Goal: Task Accomplishment & Management: Complete application form

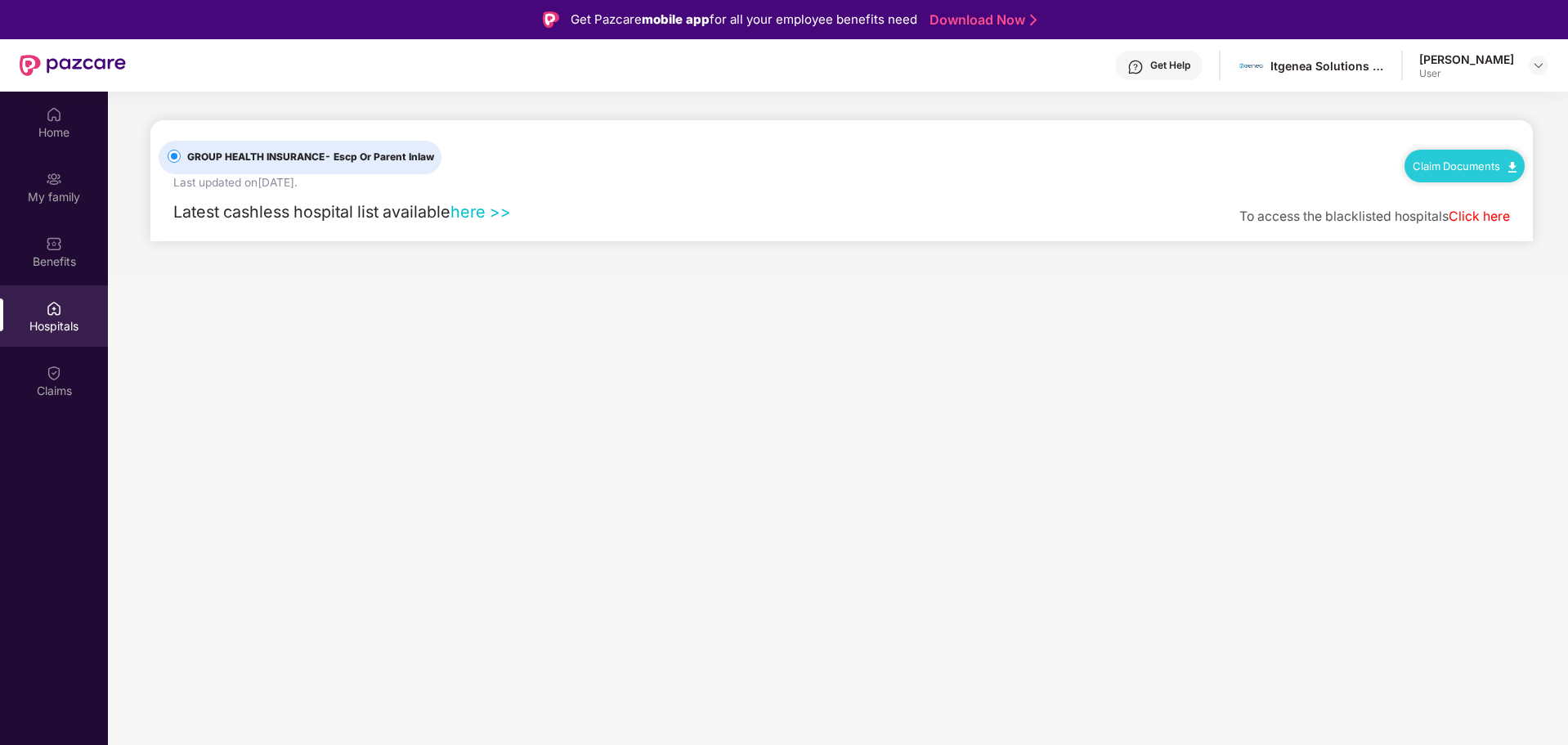
scroll to position [92, 0]
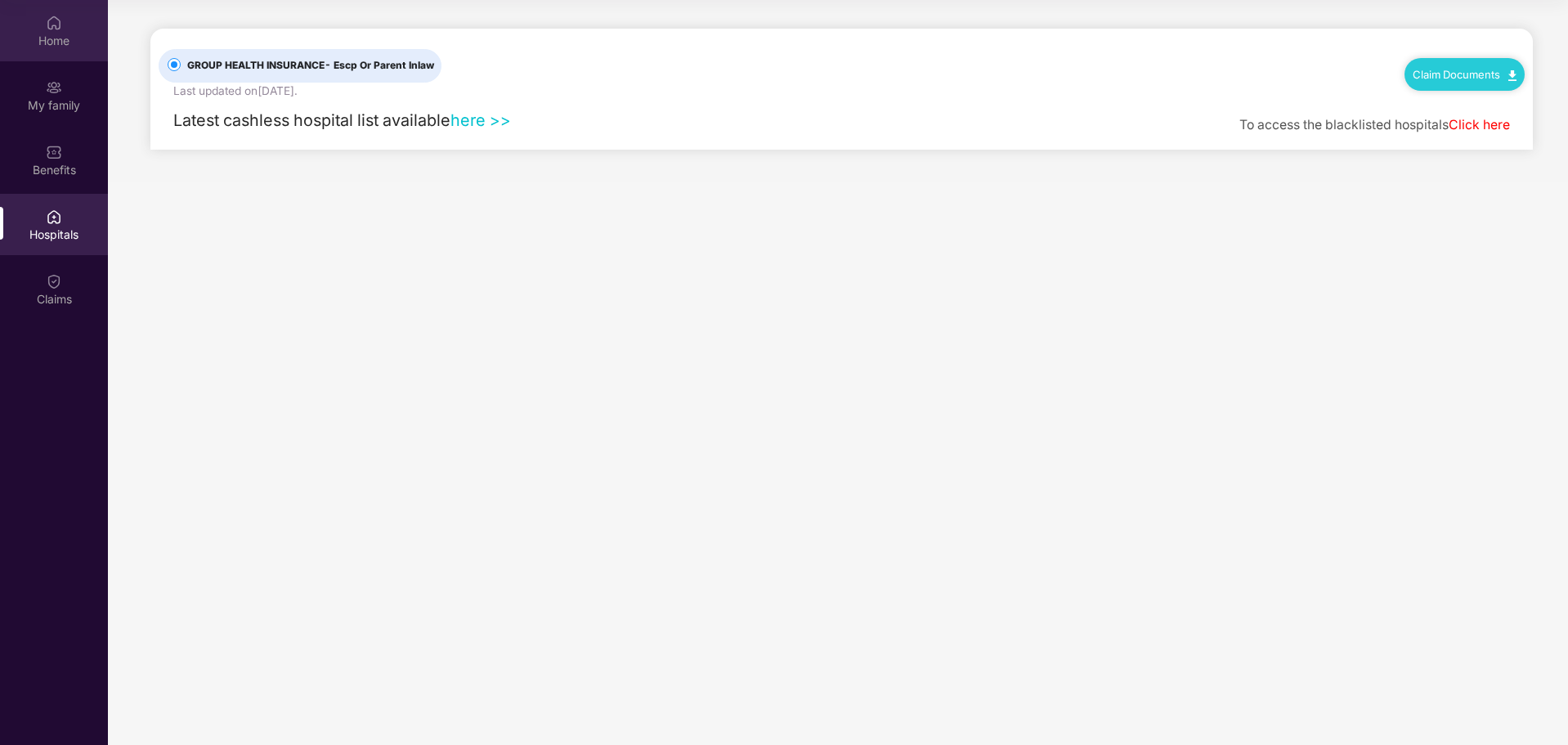
click at [57, 21] on img at bounding box center [54, 23] width 17 height 17
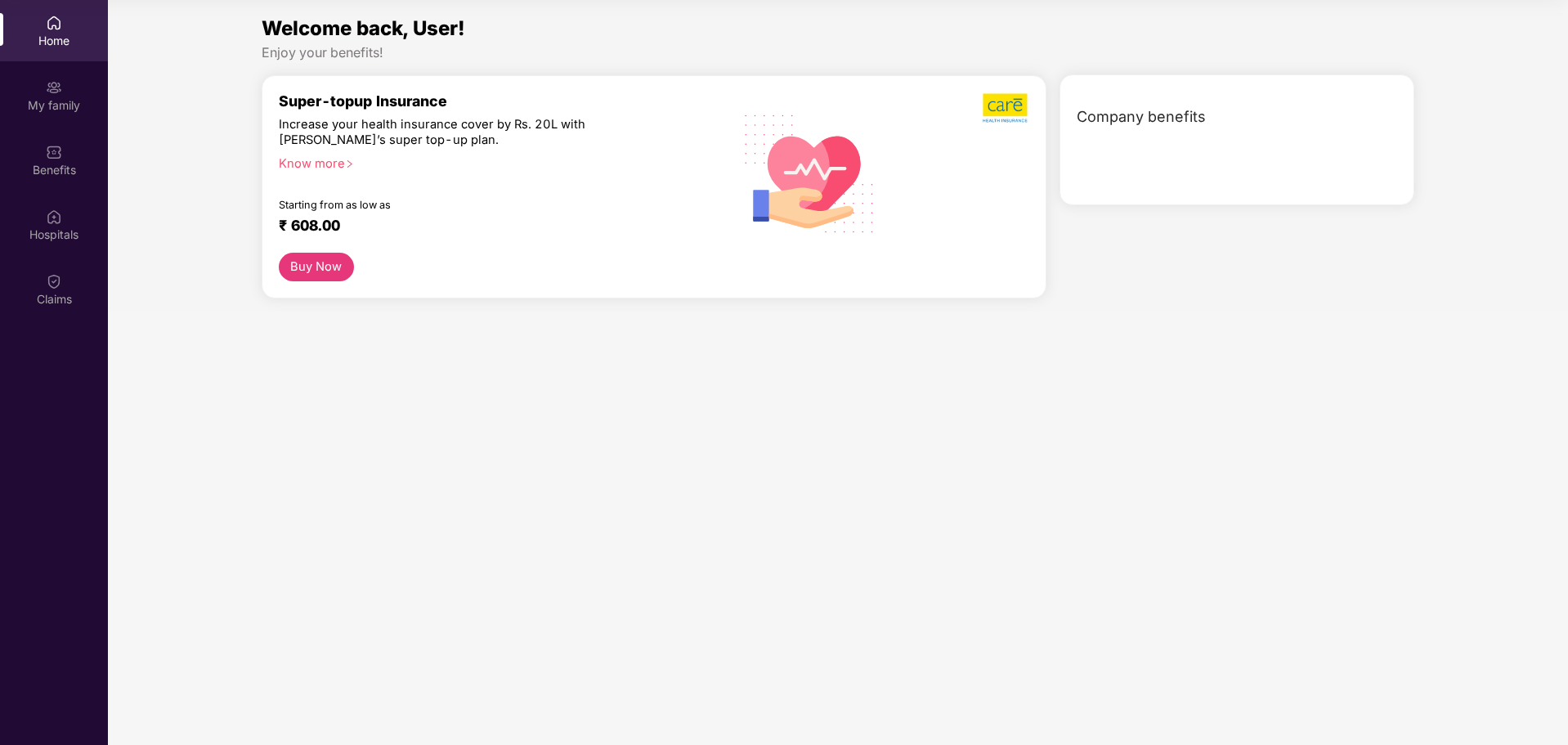
scroll to position [0, 0]
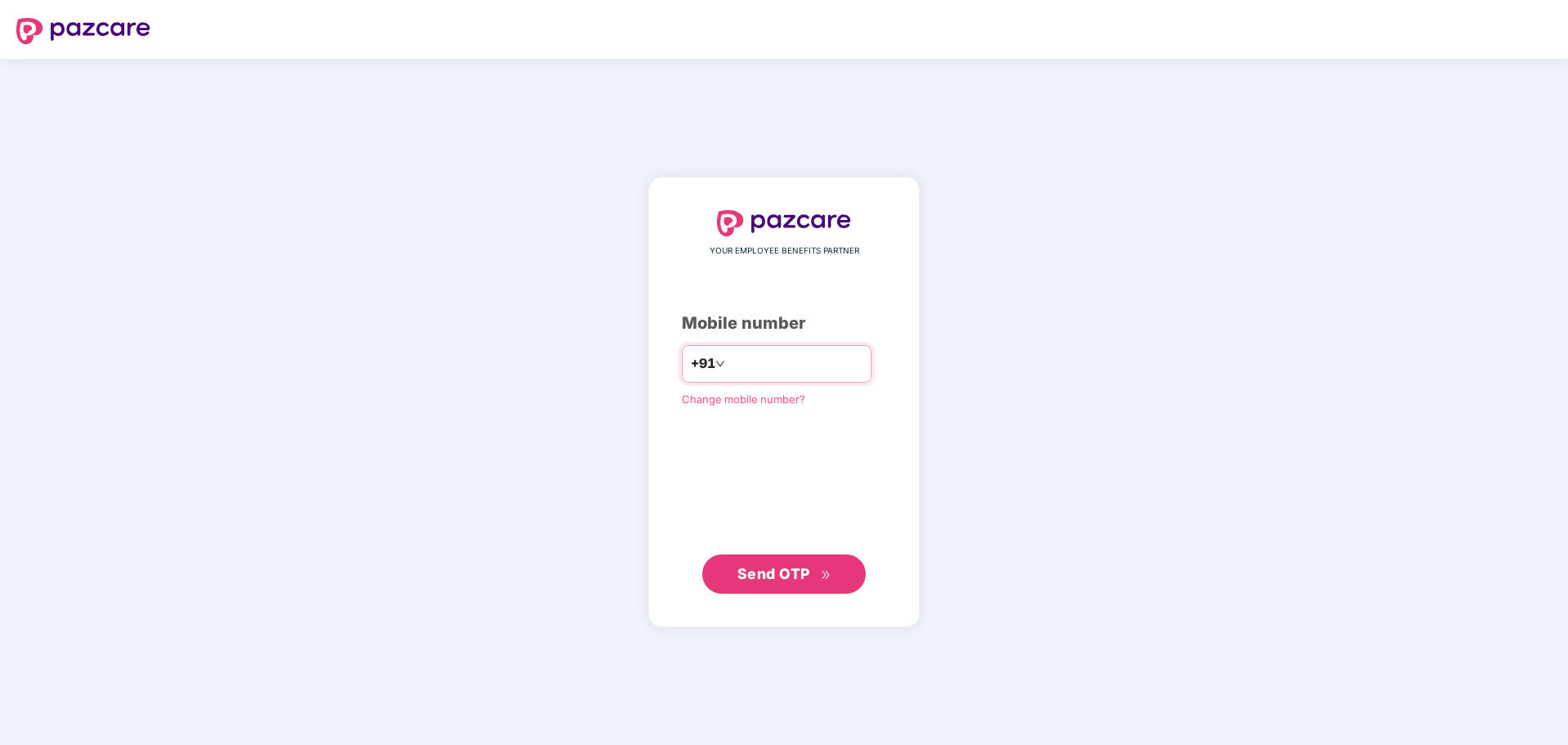
click at [761, 366] on input "number" at bounding box center [795, 364] width 134 height 26
type input "**********"
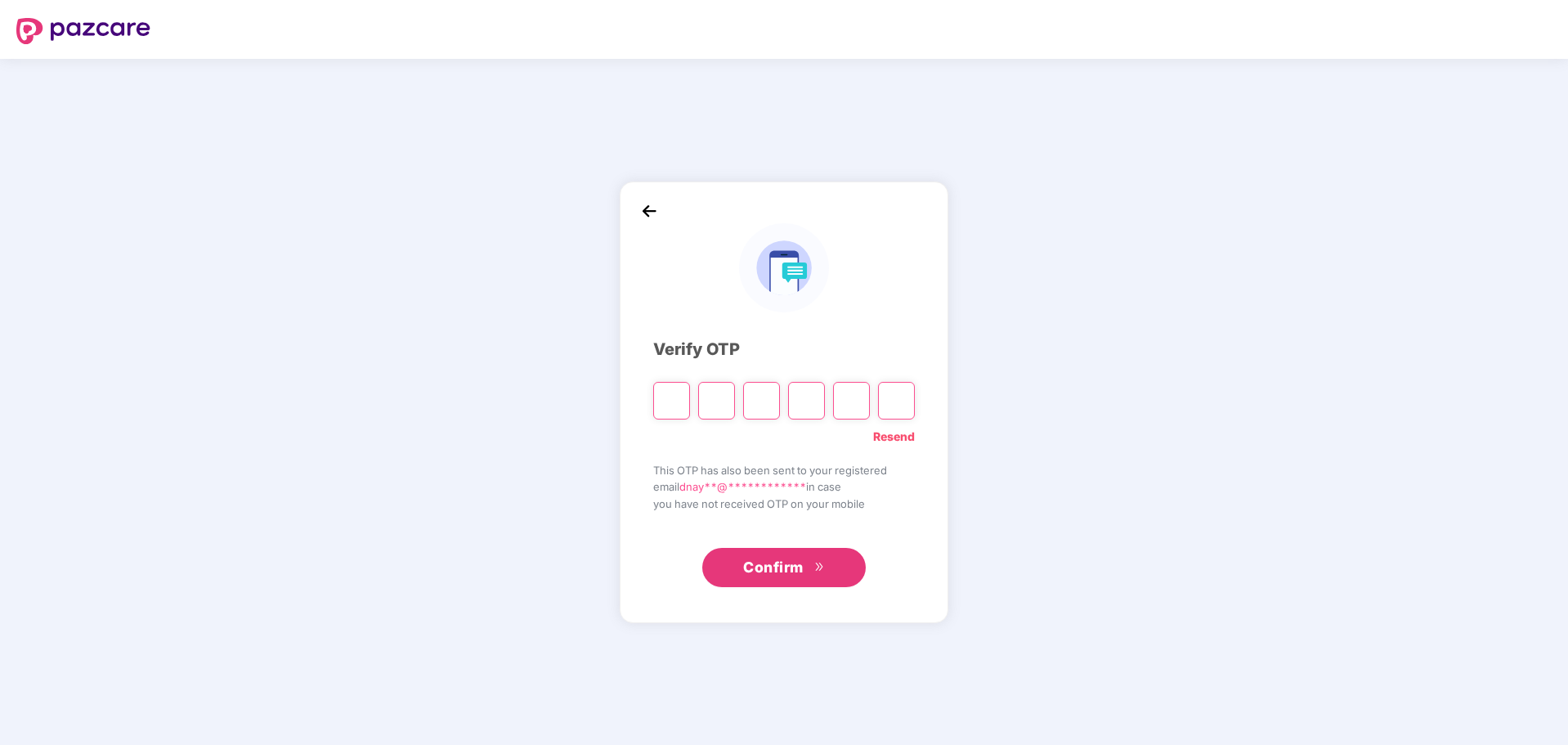
type input "*"
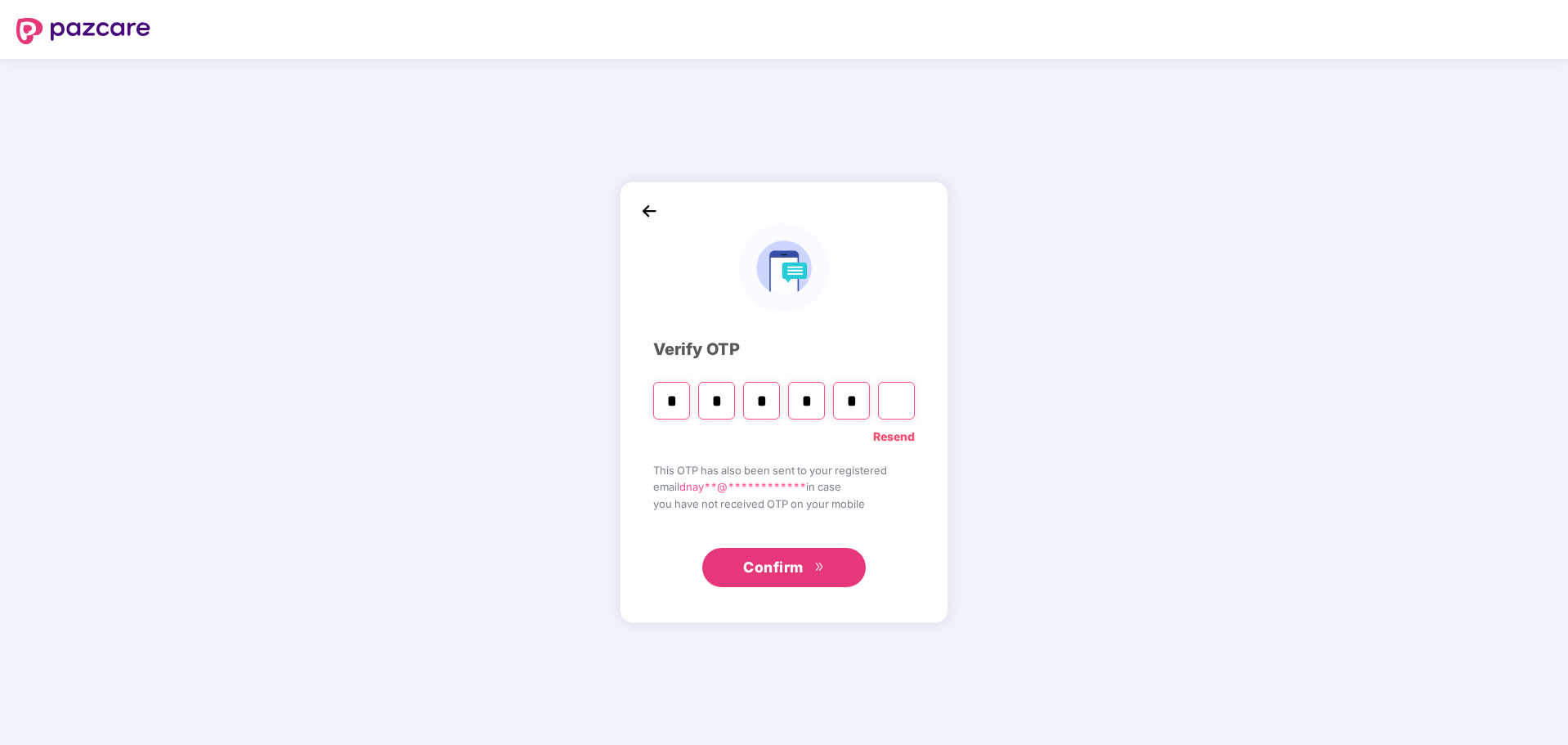
type input "*"
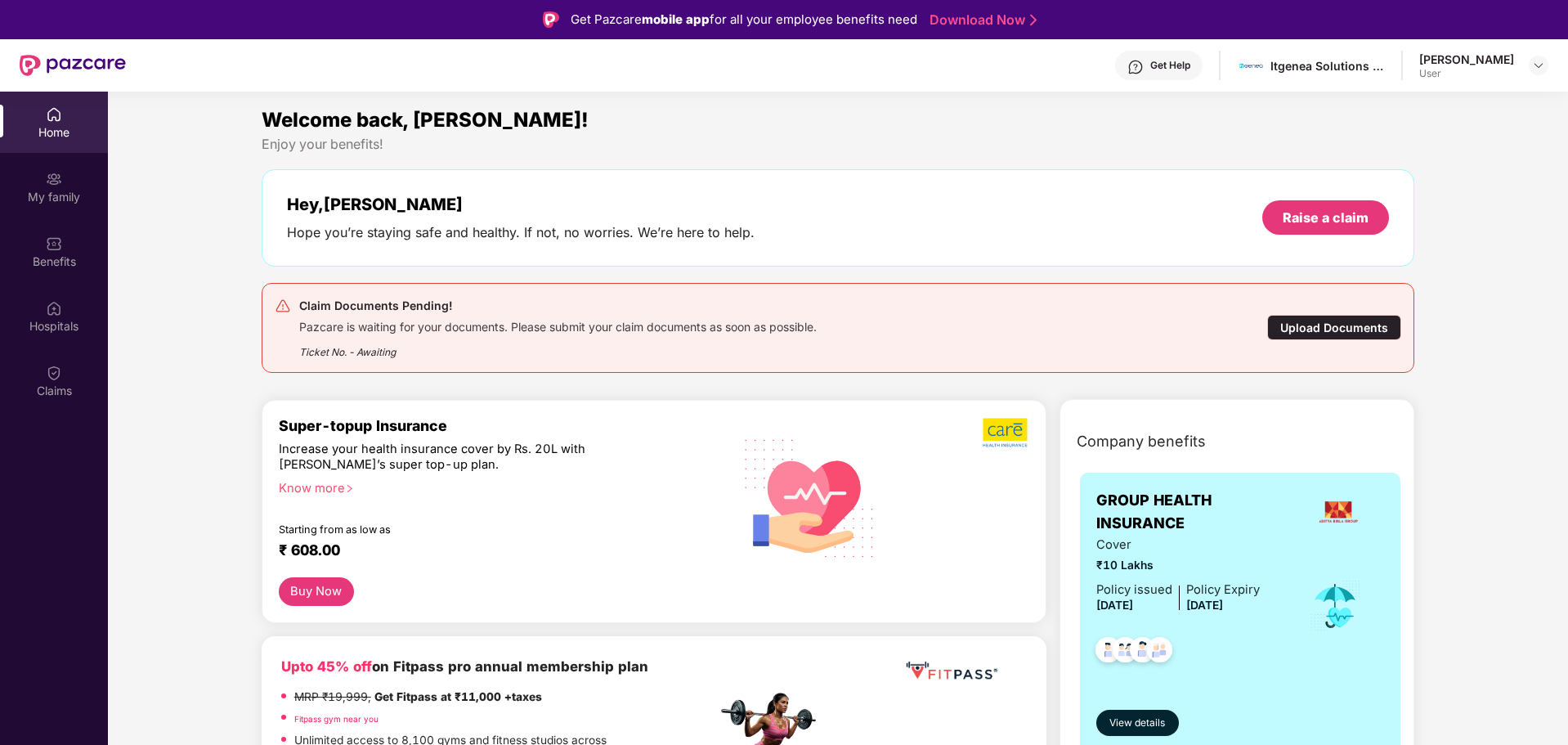
click at [1365, 328] on div "Upload Documents" at bounding box center [1334, 327] width 134 height 25
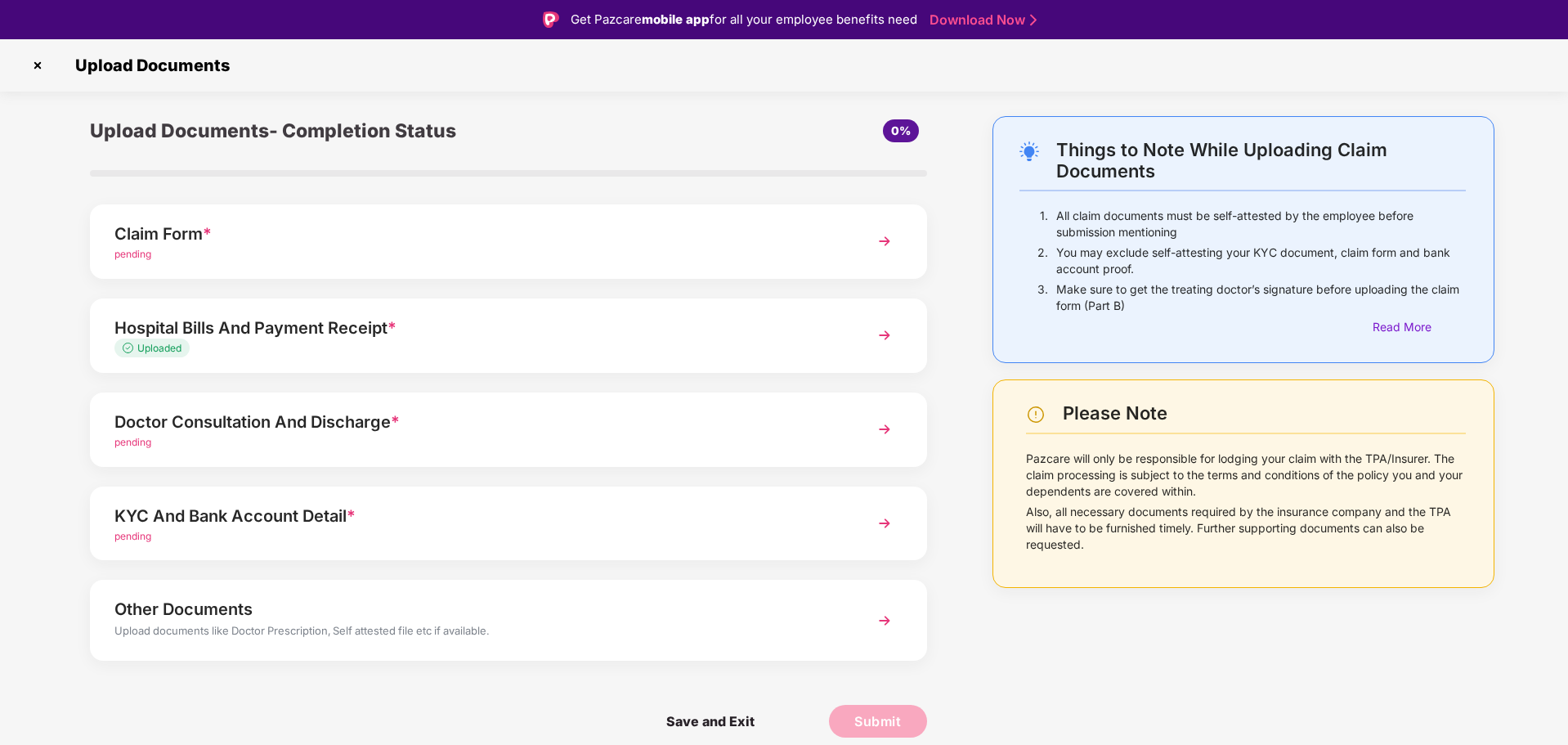
click at [889, 242] on img at bounding box center [884, 242] width 30 height 30
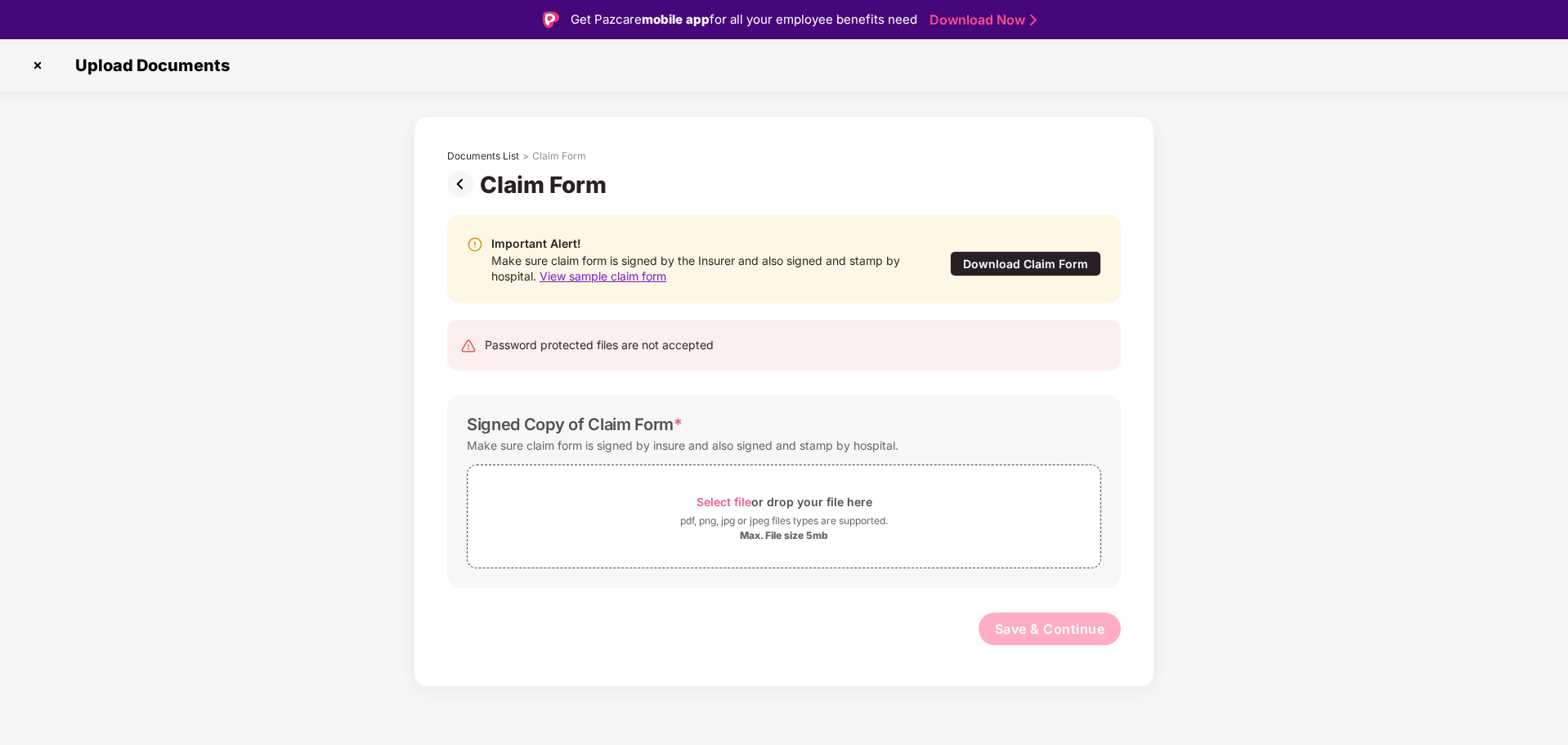
click at [627, 279] on span "View sample claim form" at bounding box center [603, 276] width 126 height 14
click at [459, 176] on img at bounding box center [463, 184] width 33 height 26
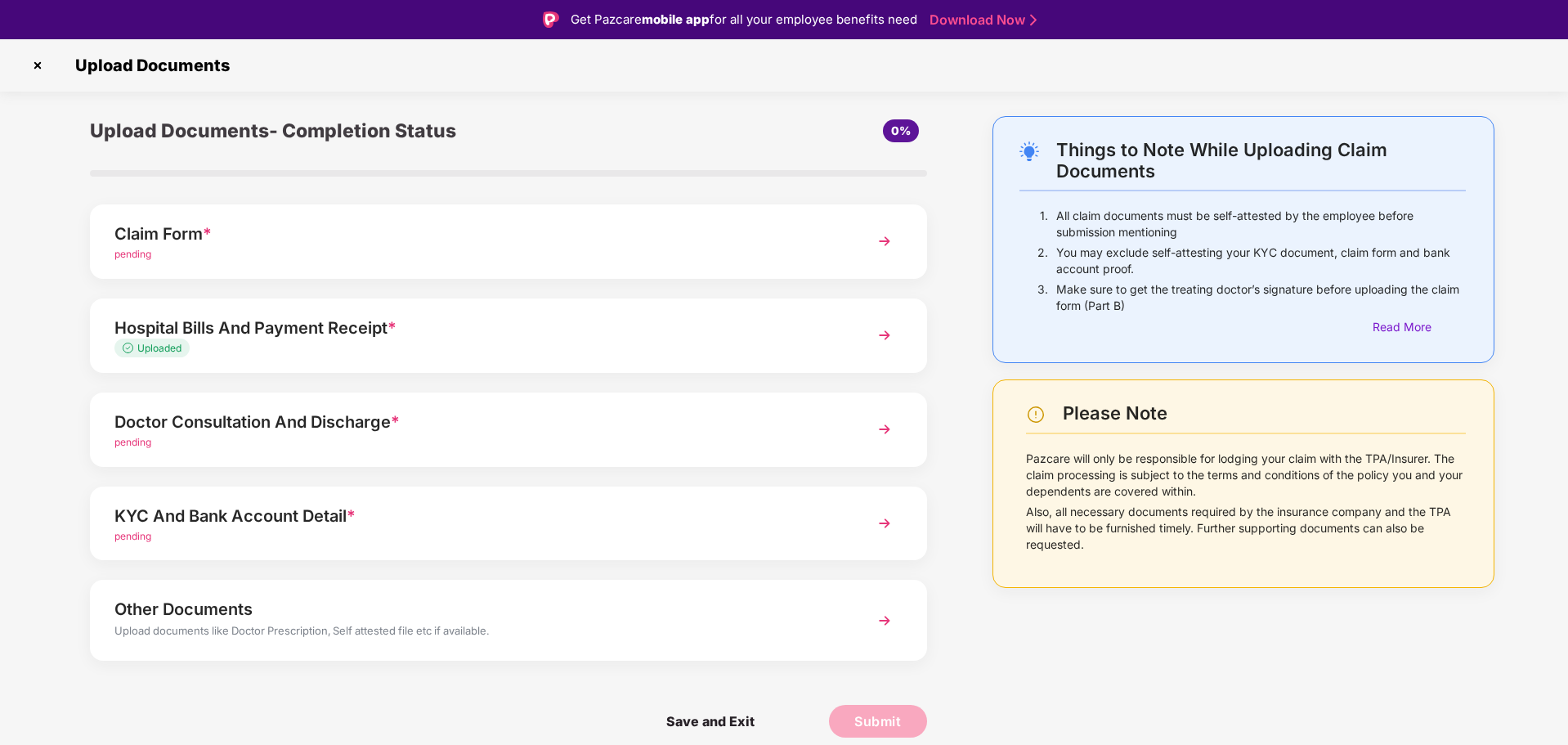
click at [866, 273] on div "Claim Form * pending" at bounding box center [508, 242] width 837 height 74
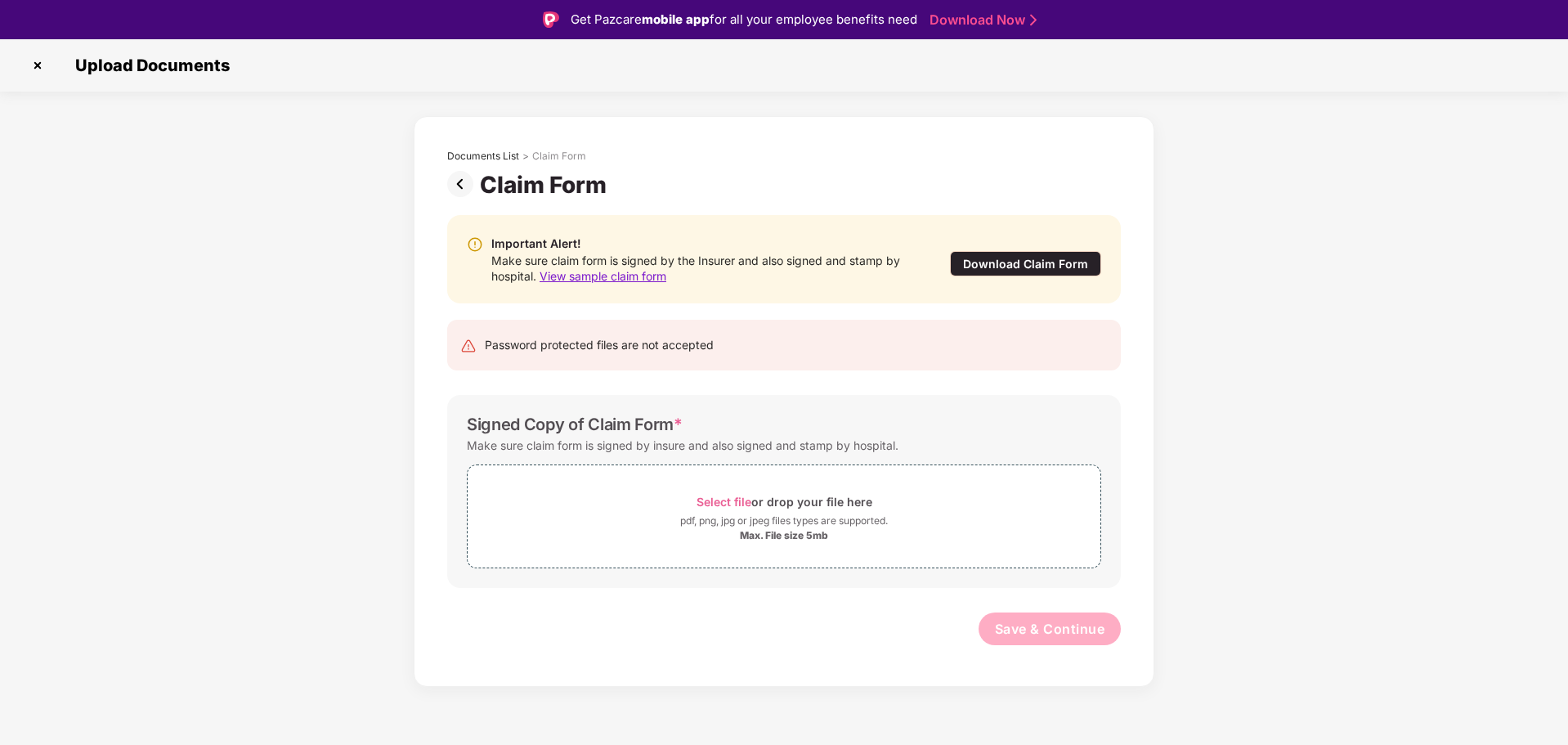
click at [1027, 259] on div "Download Claim Form" at bounding box center [1026, 263] width 151 height 25
click at [464, 183] on img at bounding box center [463, 184] width 33 height 26
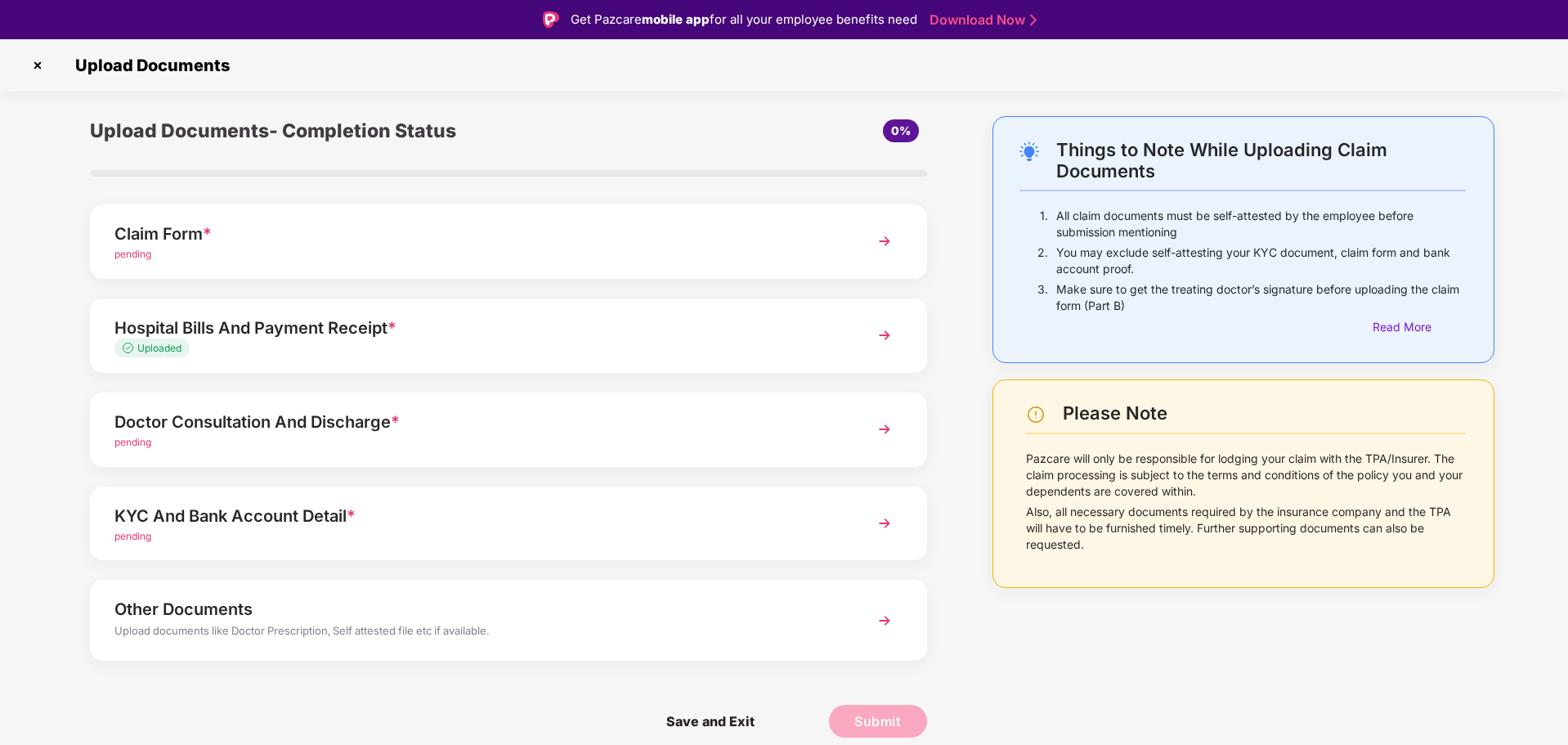
click at [904, 128] on span "0%" at bounding box center [900, 130] width 20 height 14
click at [37, 63] on img at bounding box center [37, 65] width 26 height 26
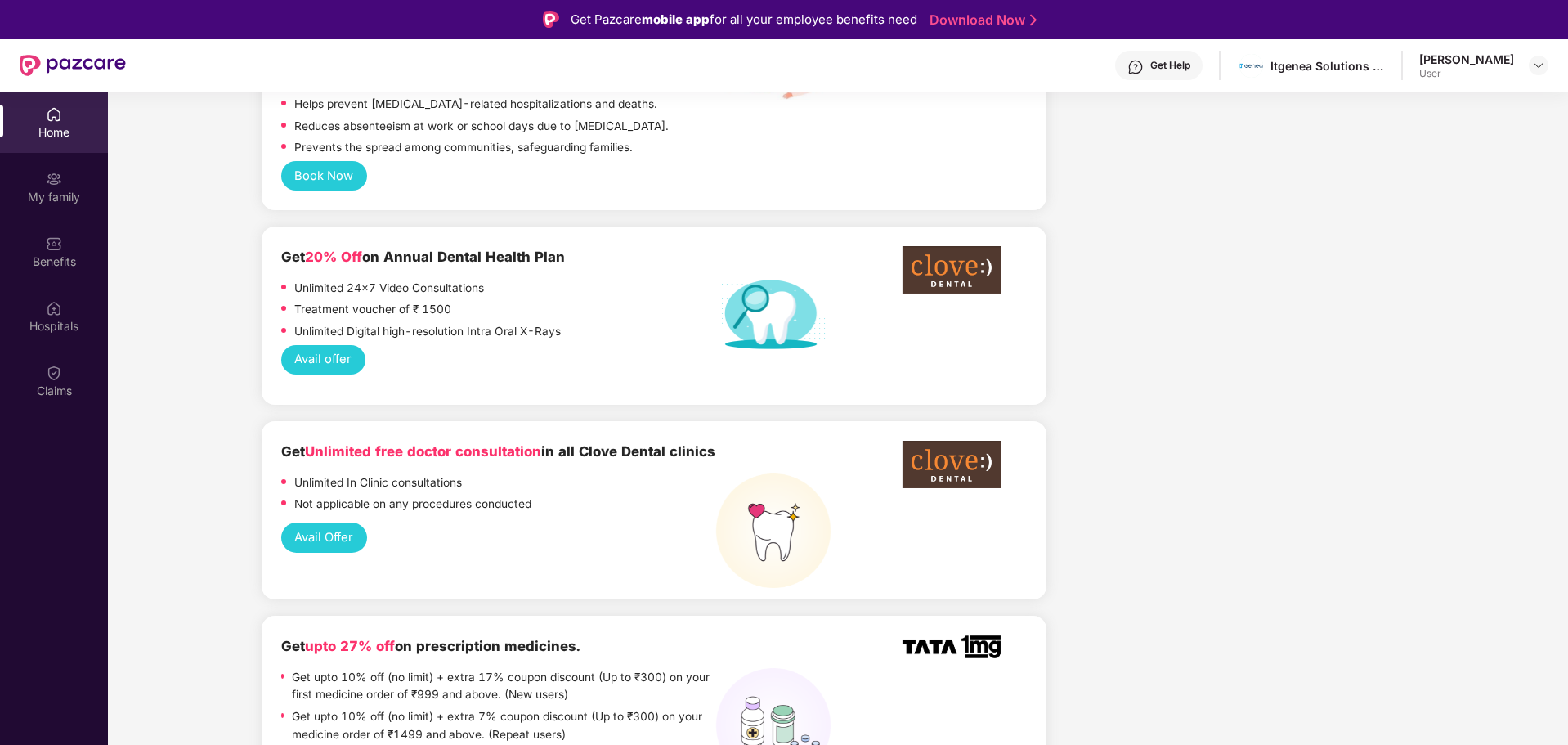
scroll to position [1144, 0]
click at [45, 386] on div "Claims" at bounding box center [54, 391] width 108 height 17
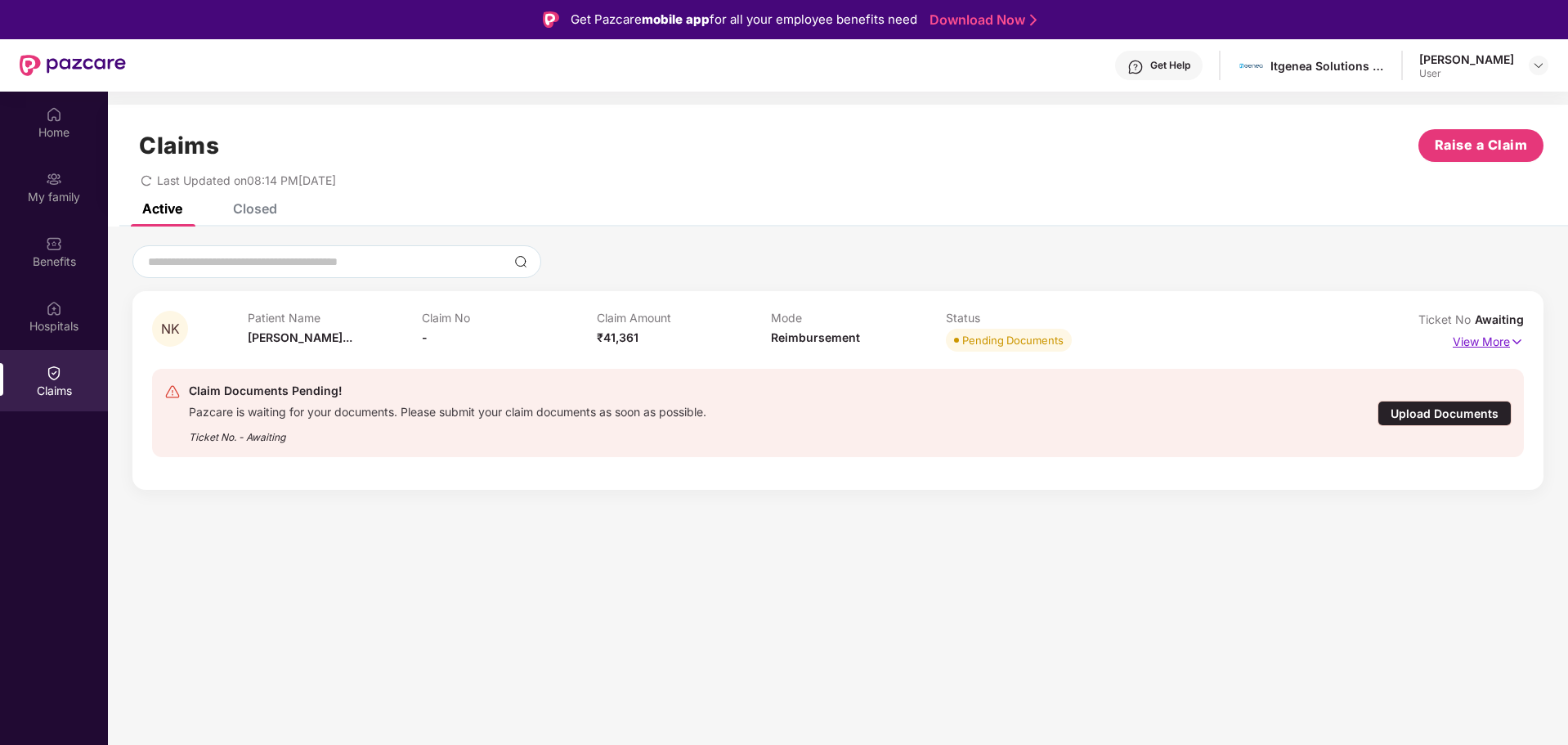
click at [1511, 341] on img at bounding box center [1517, 341] width 14 height 18
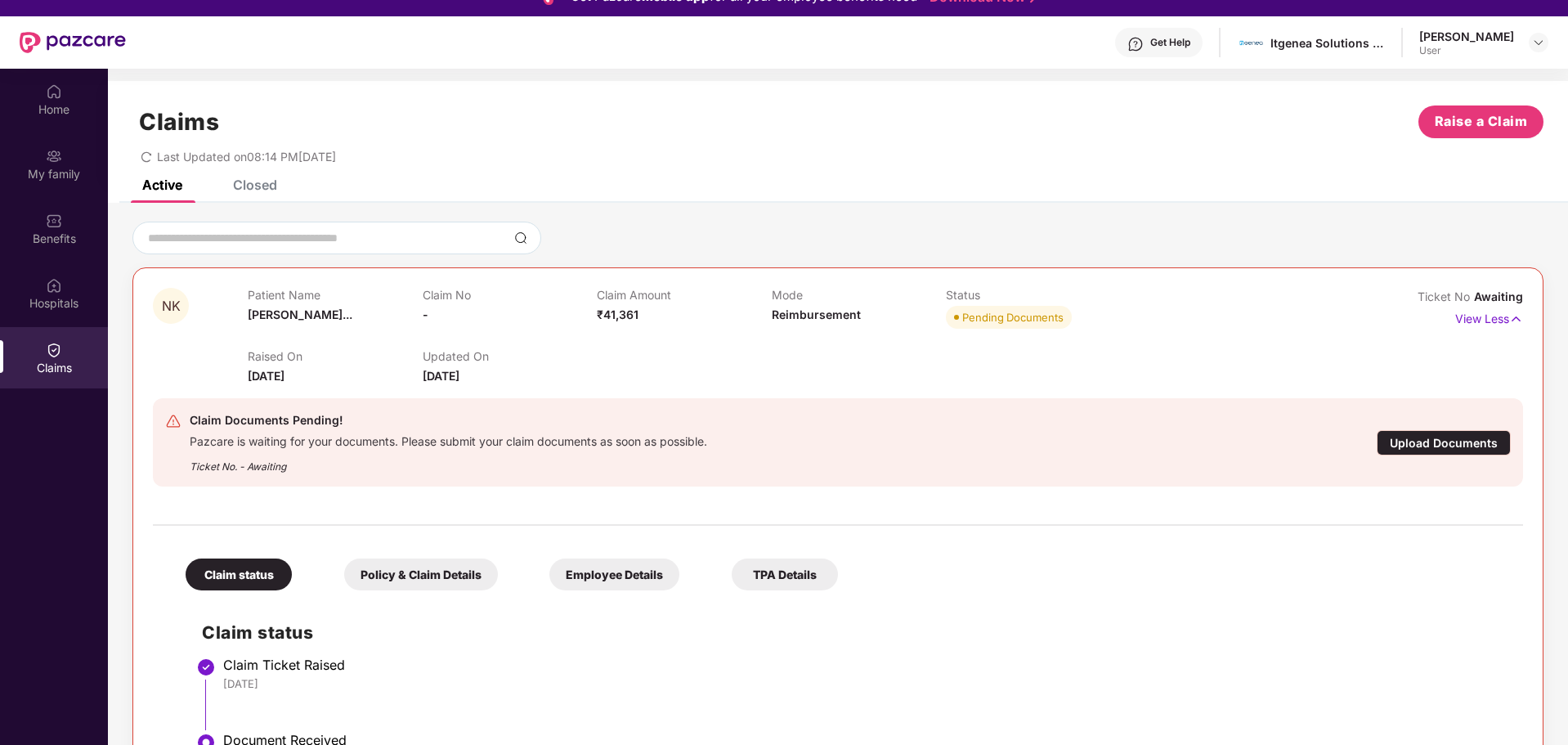
scroll to position [92, 0]
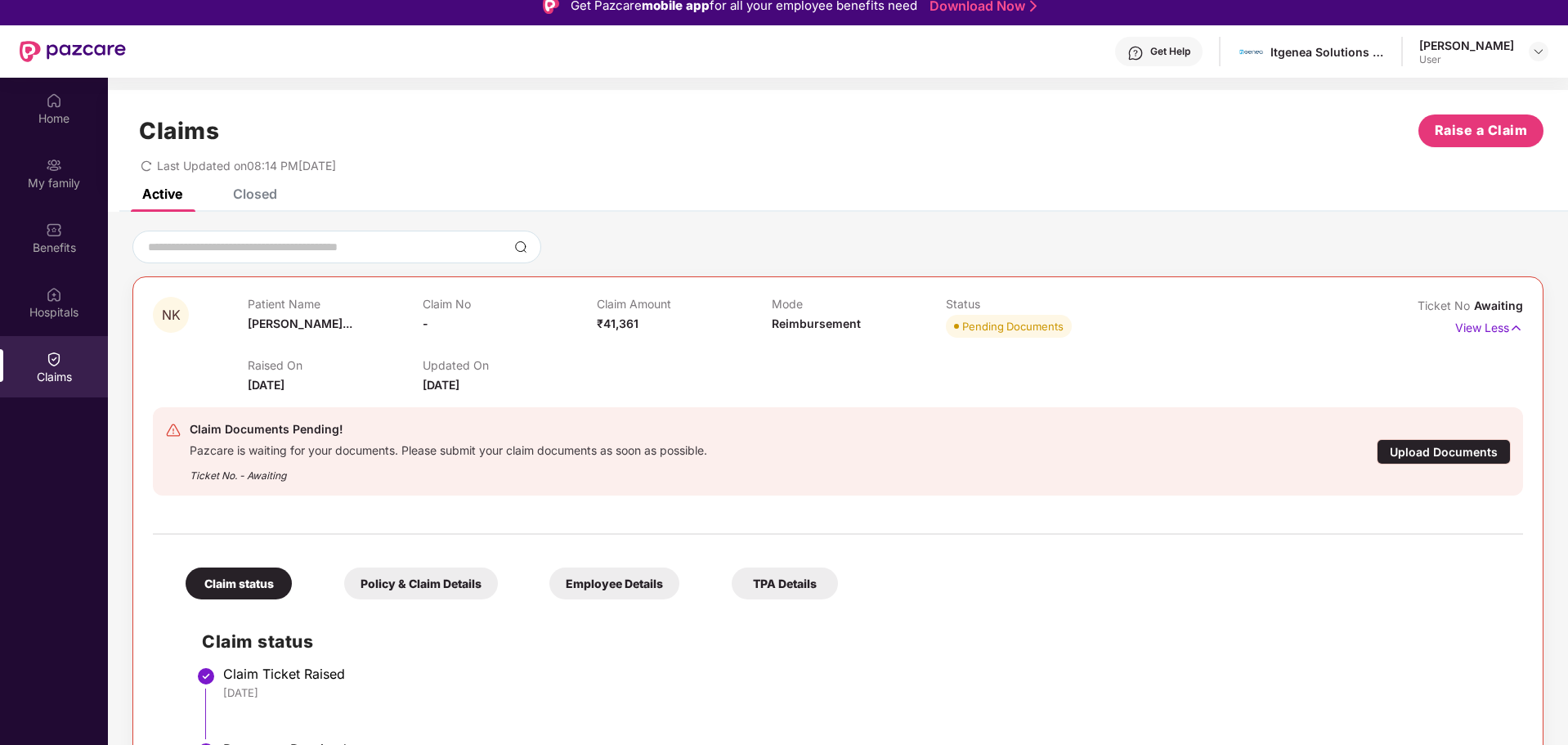
click at [624, 587] on div "Employee Details" at bounding box center [614, 583] width 130 height 32
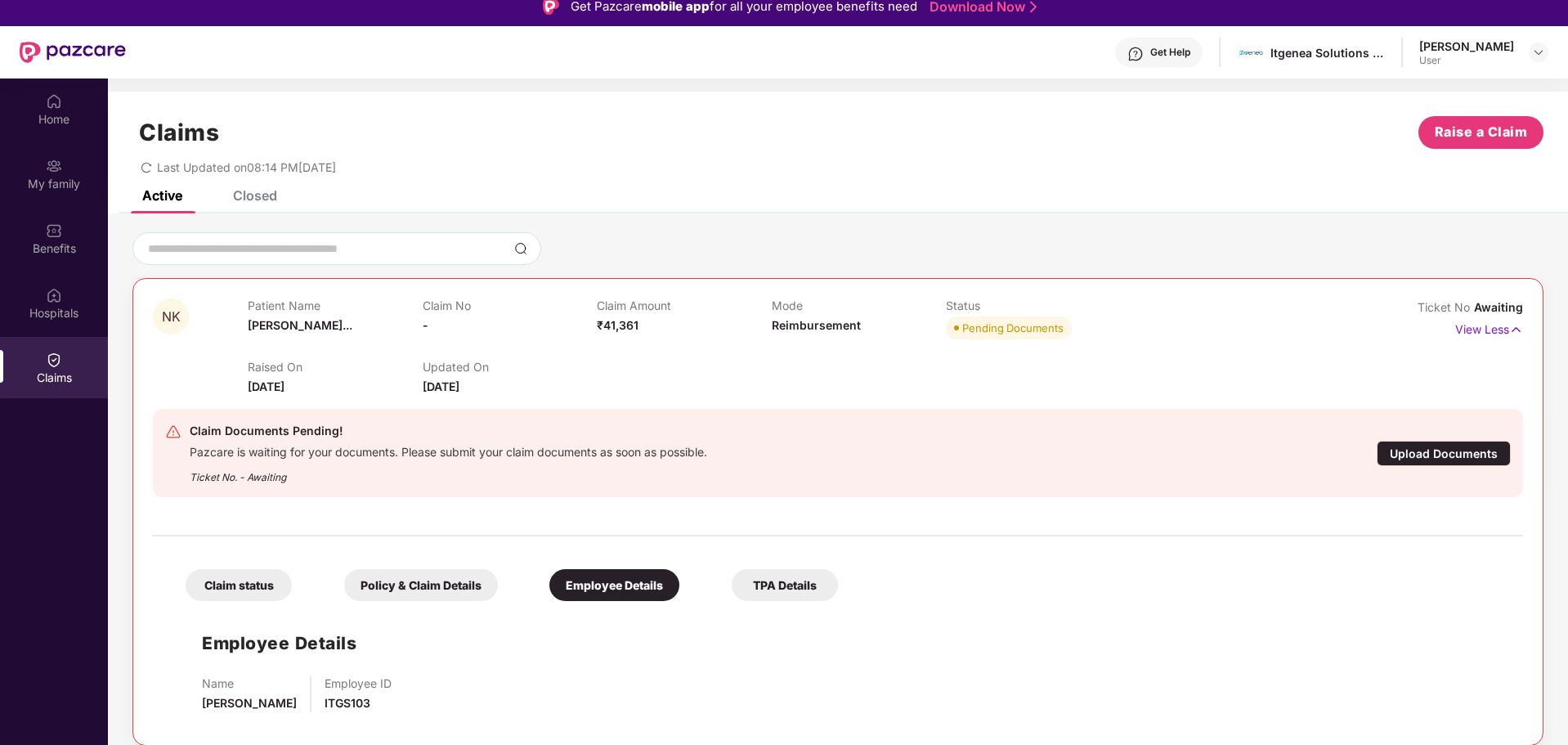
scroll to position [0, 0]
click at [412, 580] on div "Policy & Claim Details" at bounding box center [421, 585] width 153 height 32
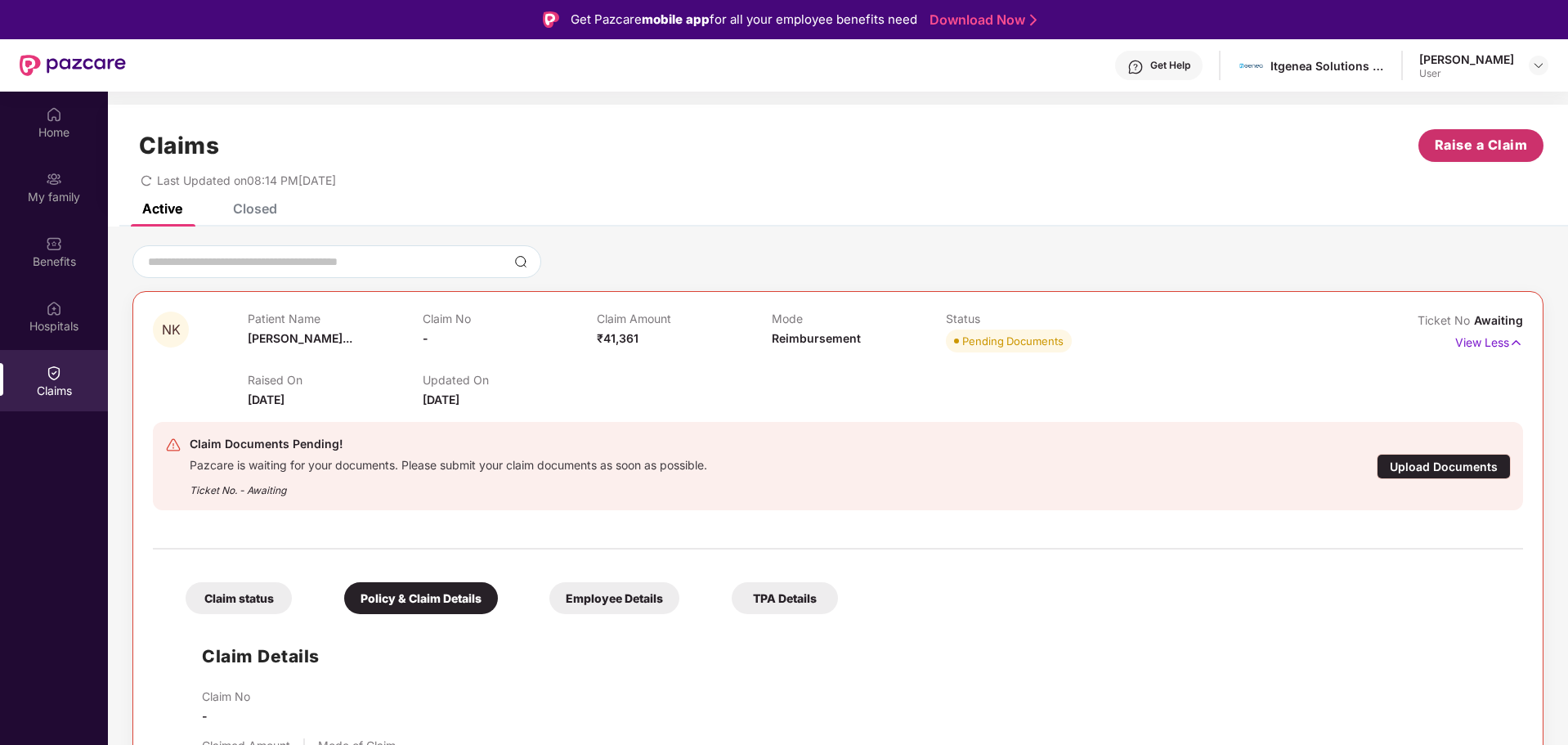
click at [1490, 147] on span "Raise a Claim" at bounding box center [1482, 145] width 93 height 20
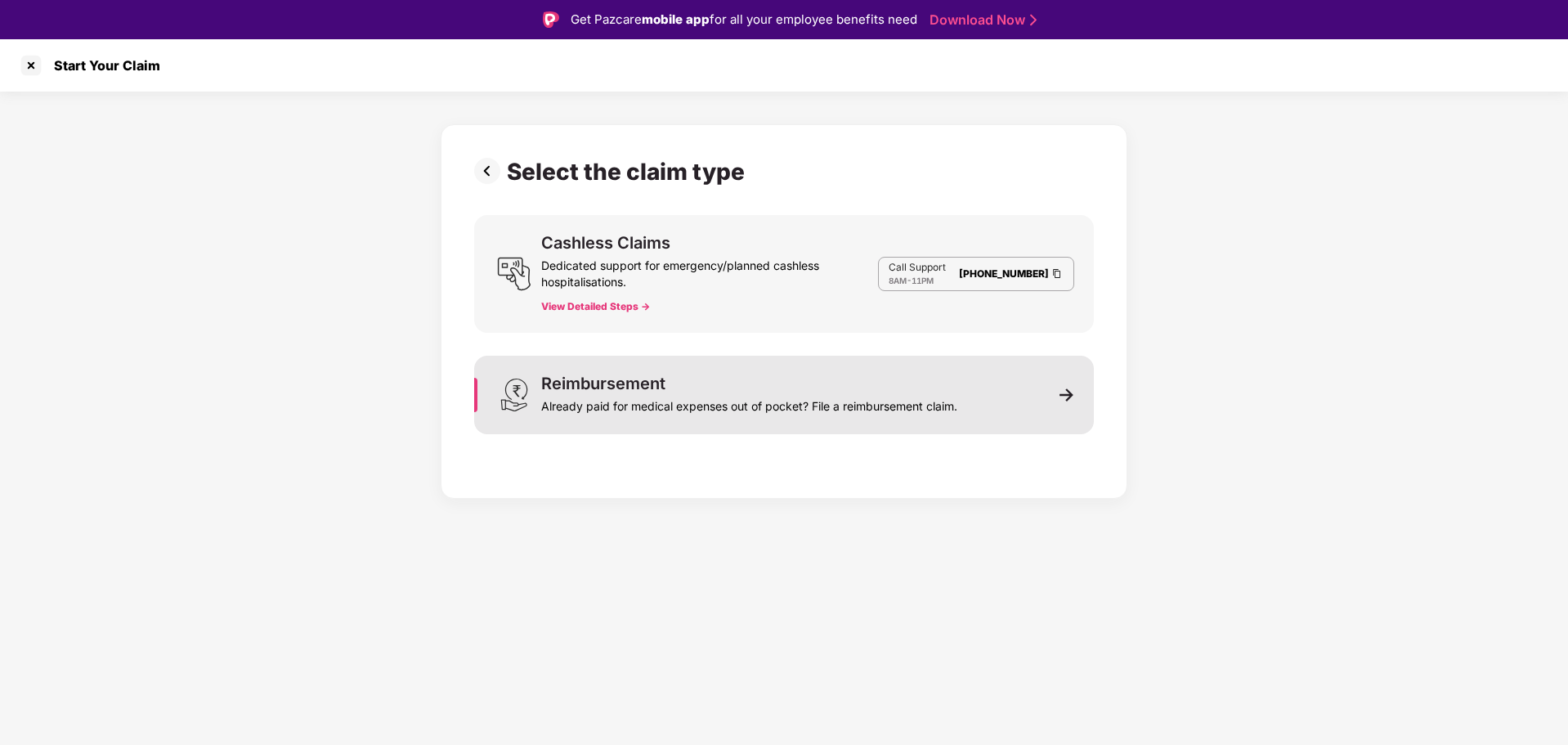
click at [641, 379] on div "Reimbursement" at bounding box center [604, 384] width 124 height 17
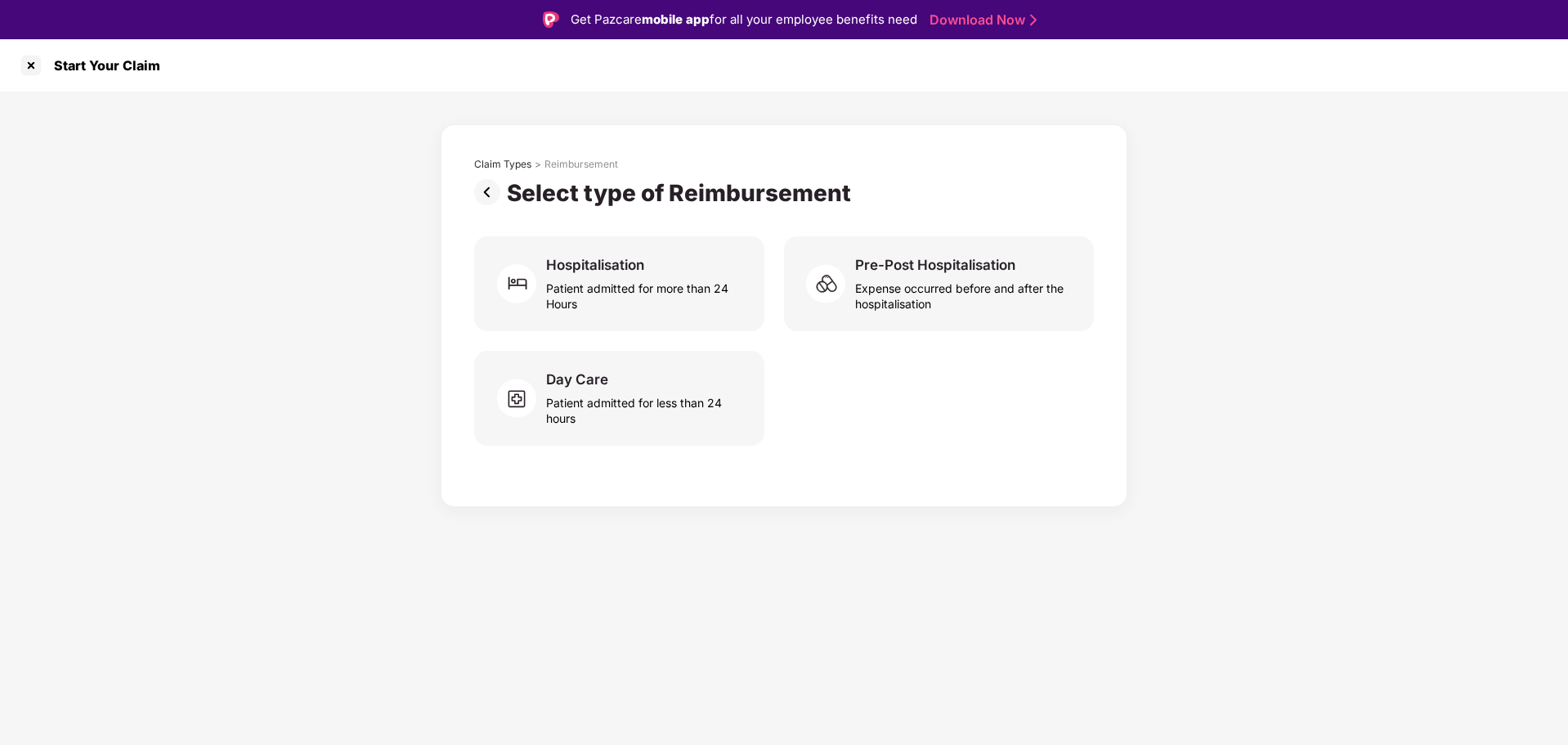
click at [486, 190] on img at bounding box center [490, 192] width 33 height 26
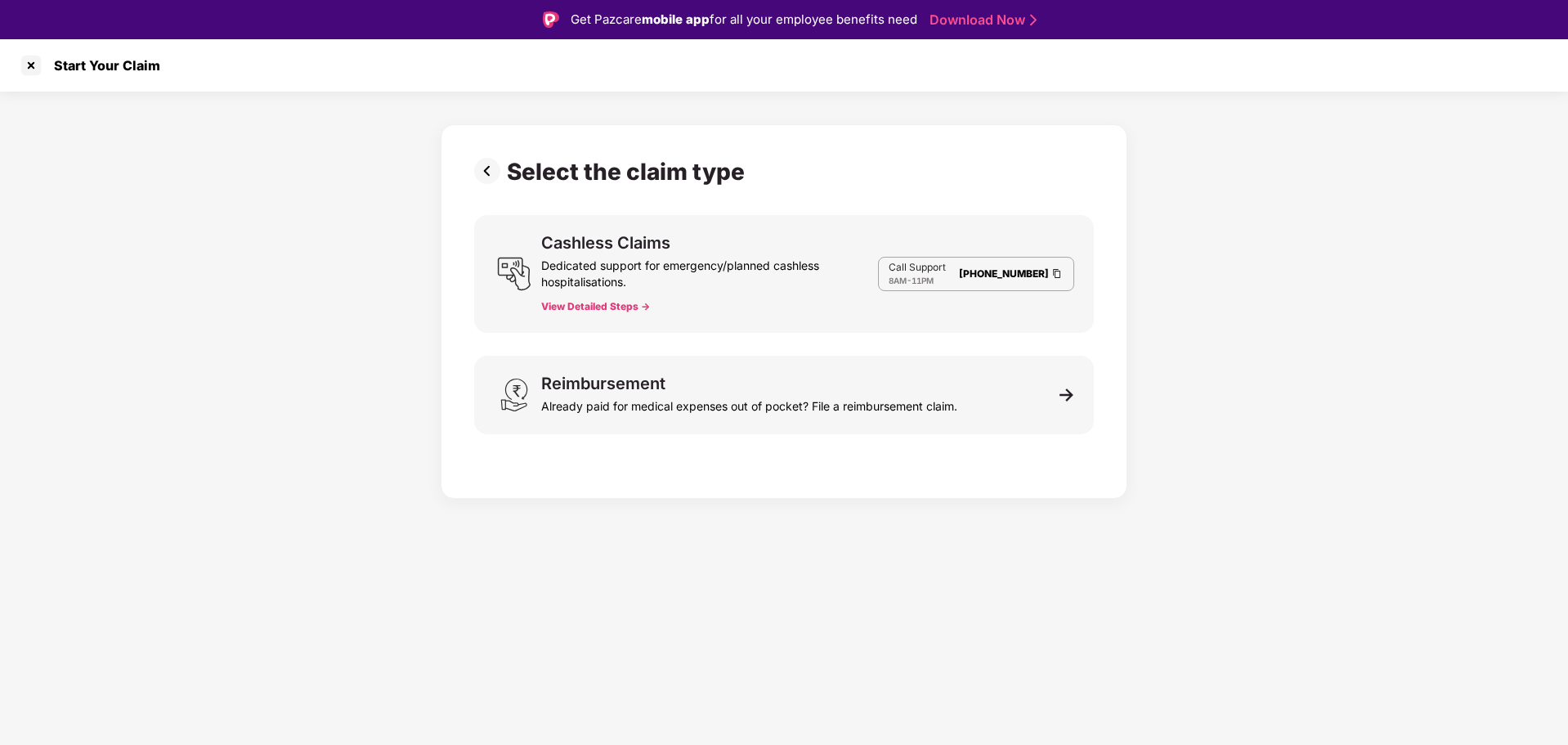
click at [483, 162] on img at bounding box center [490, 171] width 33 height 26
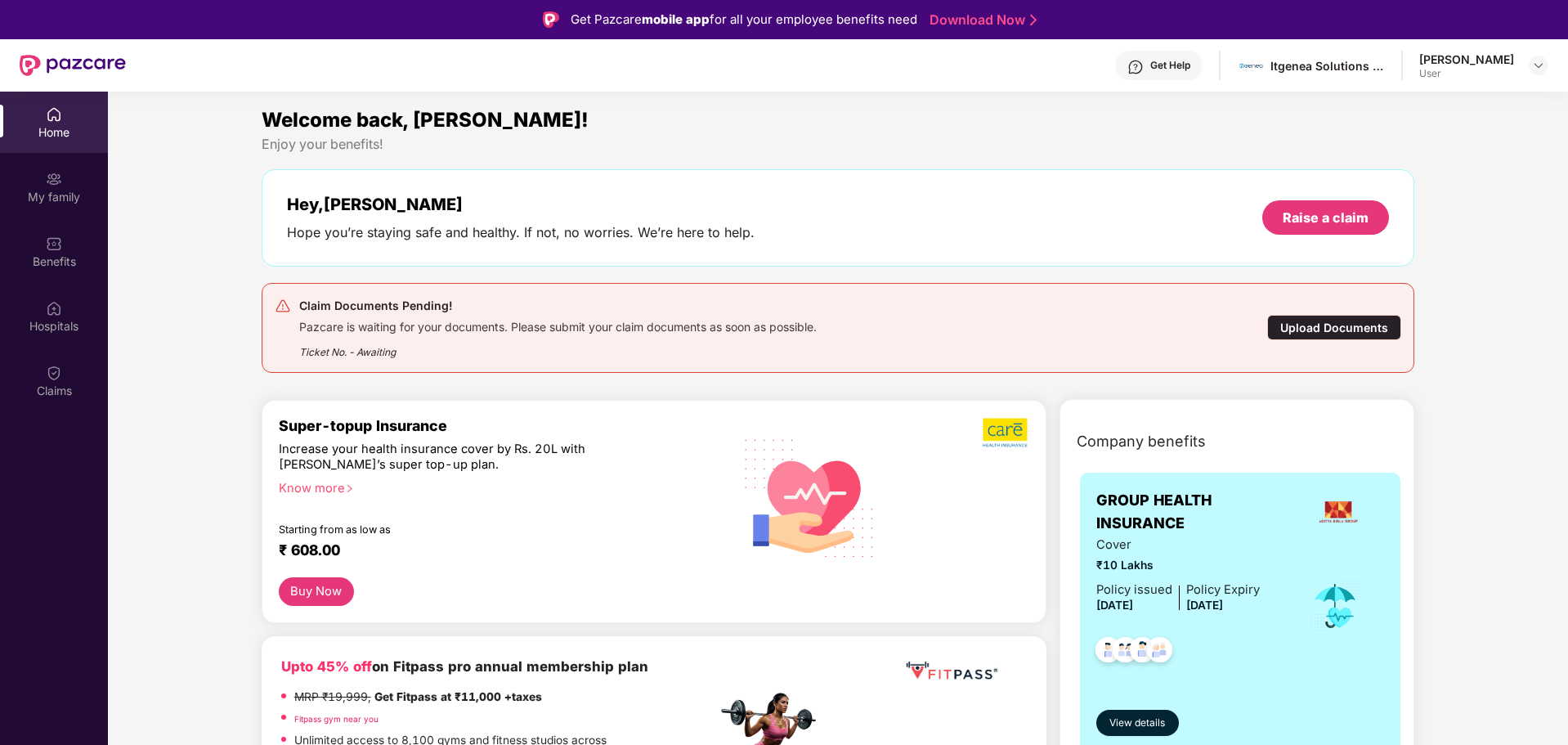
click at [1313, 329] on div "Upload Documents" at bounding box center [1334, 327] width 134 height 25
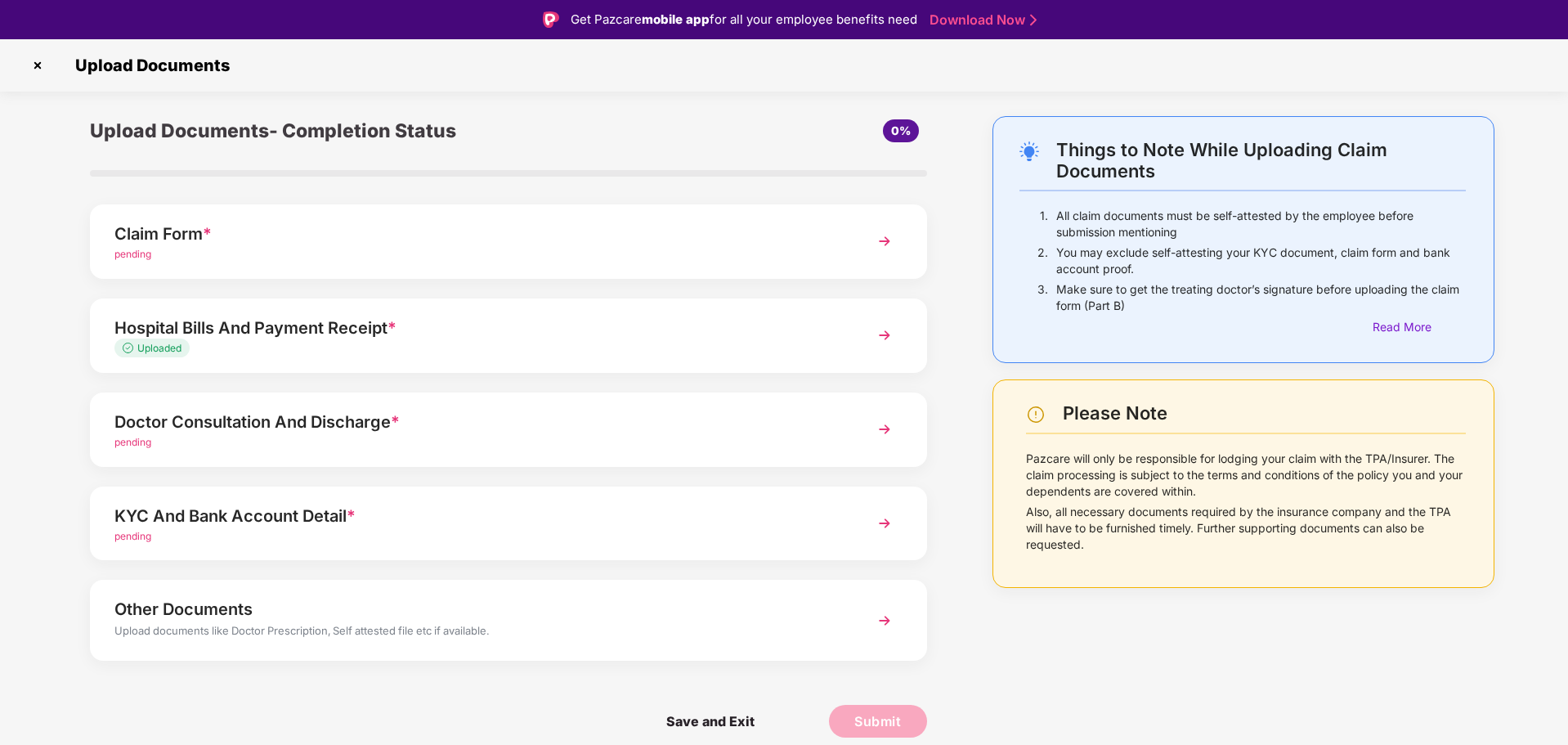
click at [485, 229] on div "Claim Form *" at bounding box center [475, 234] width 722 height 26
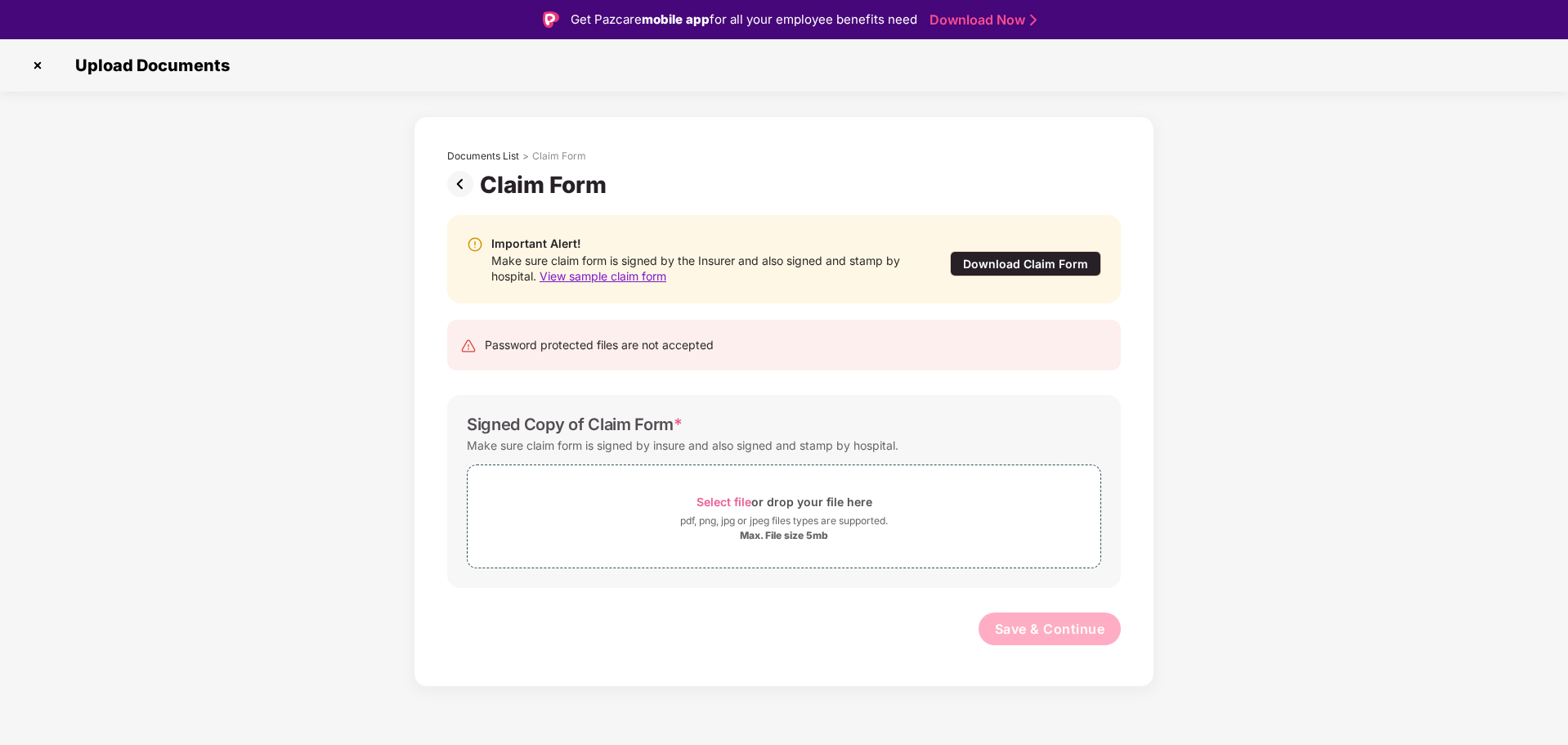
click at [458, 182] on img at bounding box center [463, 184] width 33 height 26
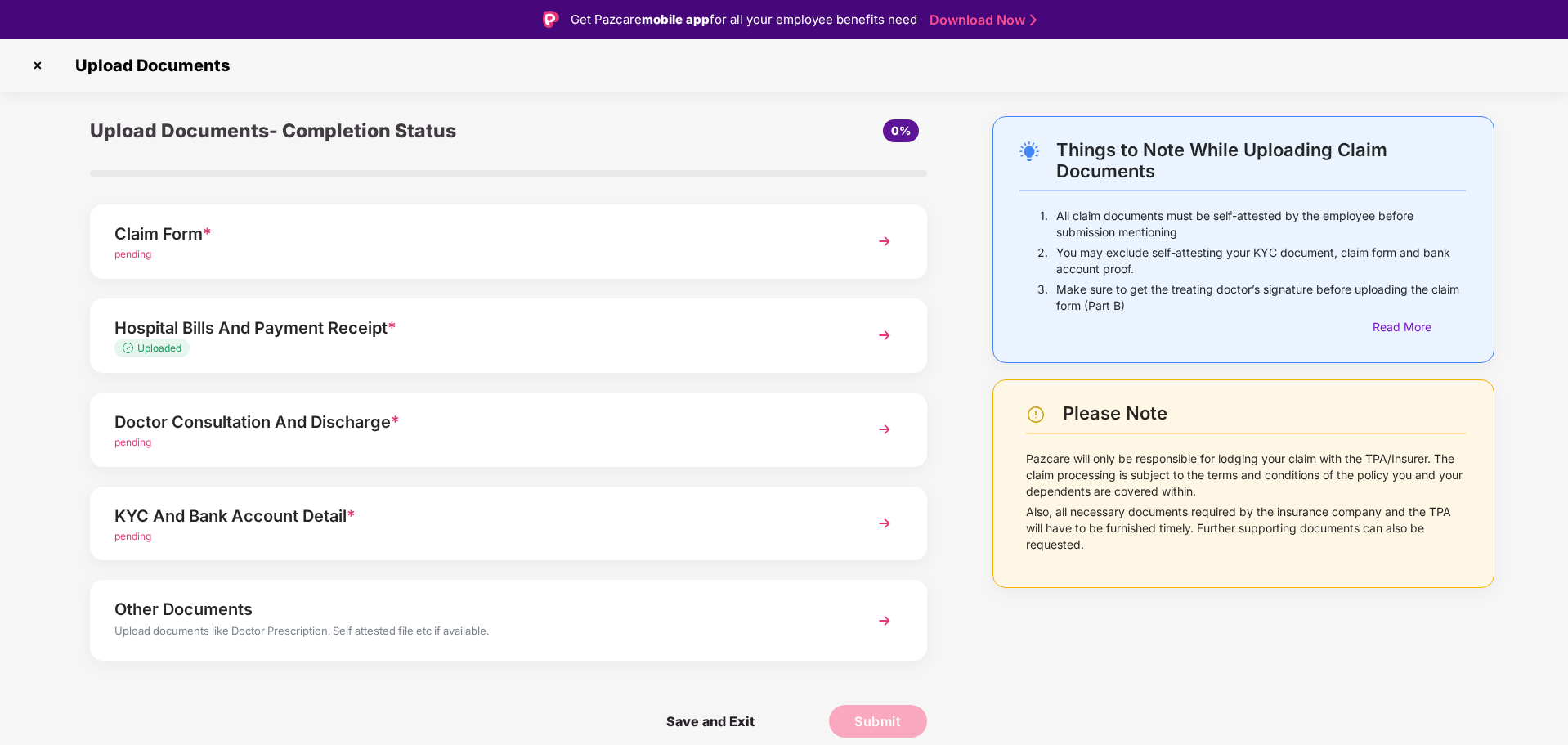
click at [459, 331] on div "Hospital Bills And Payment Receipt *" at bounding box center [475, 328] width 722 height 26
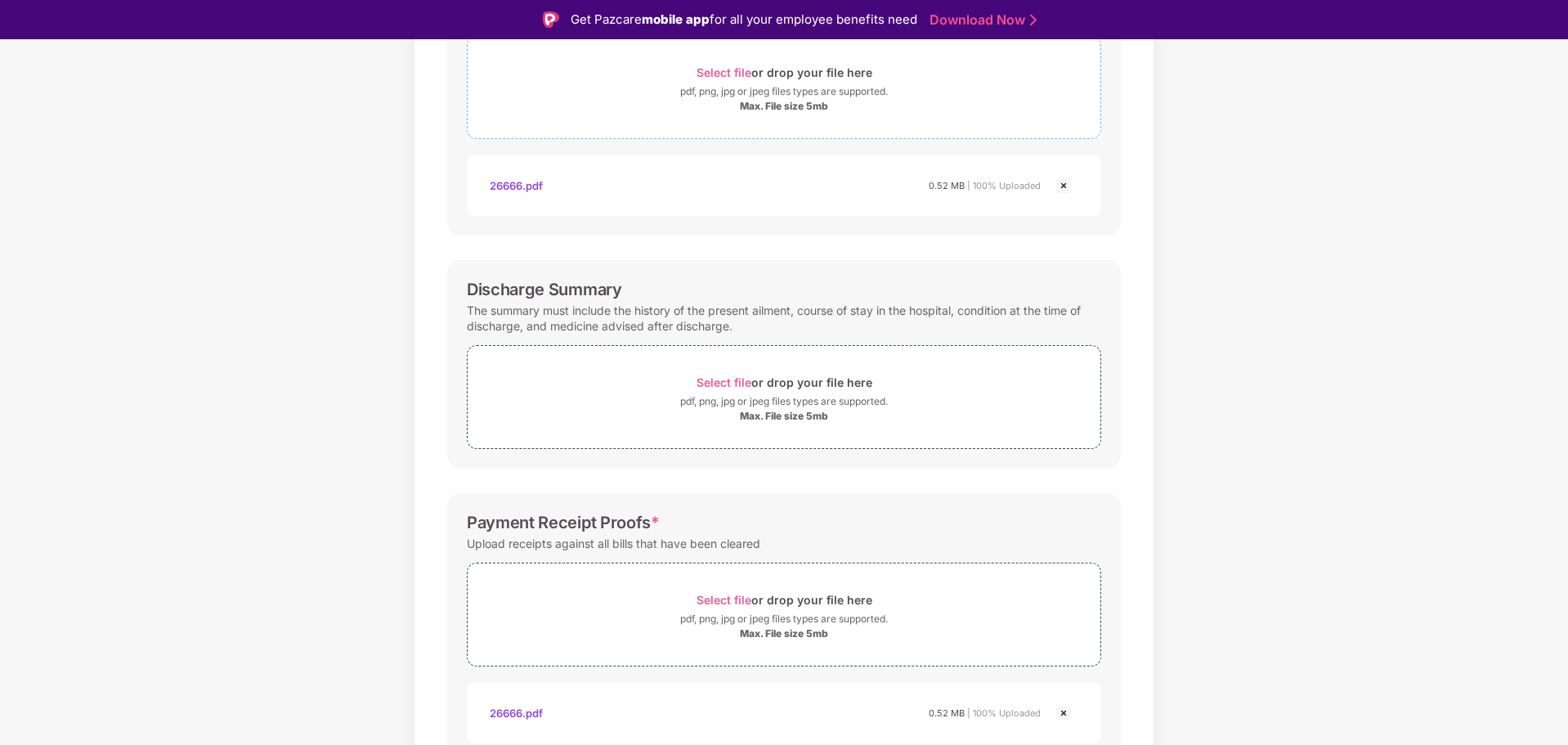
scroll to position [325, 0]
